Goal: Information Seeking & Learning: Learn about a topic

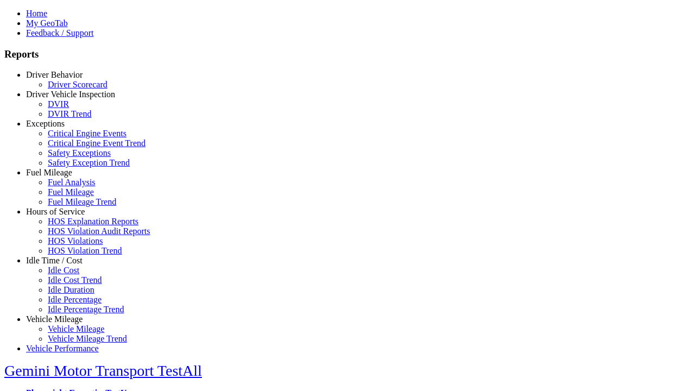
click at [62, 177] on link "Fuel Mileage" at bounding box center [49, 172] width 46 height 9
click at [71, 206] on link "Fuel Mileage Trend" at bounding box center [82, 201] width 68 height 9
select select "**********"
type input "**********"
